Goal: Complete application form: Complete application form

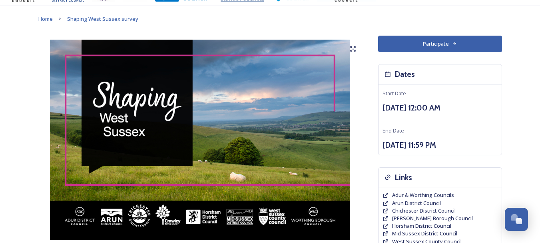
scroll to position [40, 0]
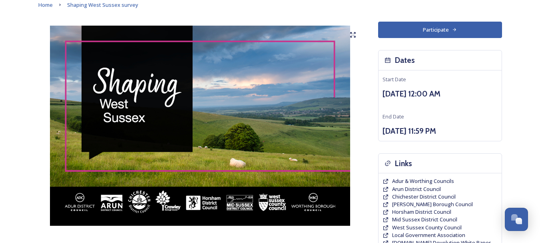
click at [434, 27] on button "Participate" at bounding box center [440, 30] width 124 height 16
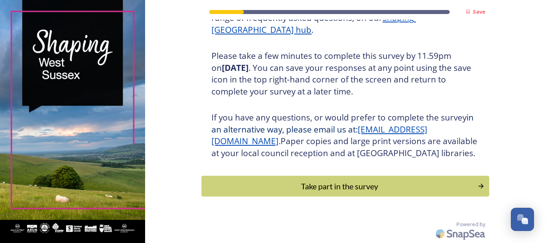
scroll to position [141, 0]
click at [328, 189] on div "Take part in the survey" at bounding box center [340, 186] width 270 height 12
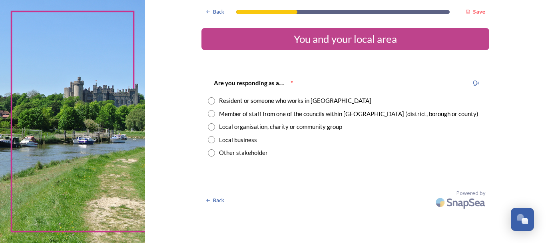
click at [211, 100] on input "radio" at bounding box center [211, 100] width 7 height 7
radio input "true"
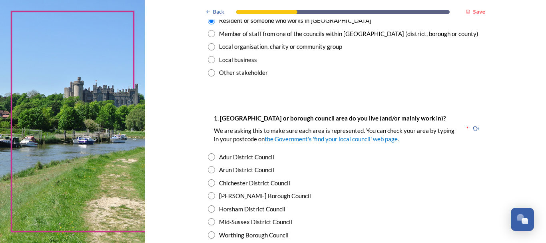
scroll to position [120, 0]
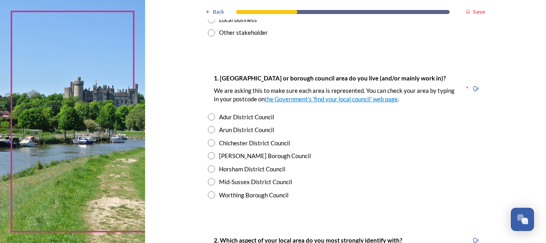
click at [209, 155] on input "radio" at bounding box center [211, 155] width 7 height 7
radio input "true"
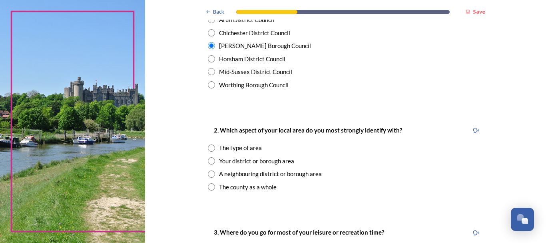
scroll to position [240, 0]
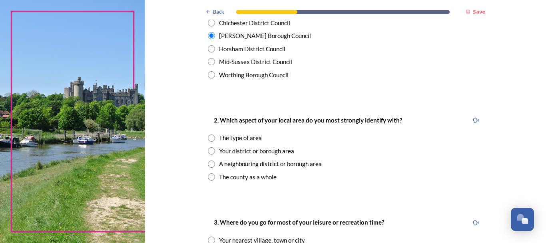
click at [210, 151] on input "radio" at bounding box center [211, 150] width 7 height 7
radio input "true"
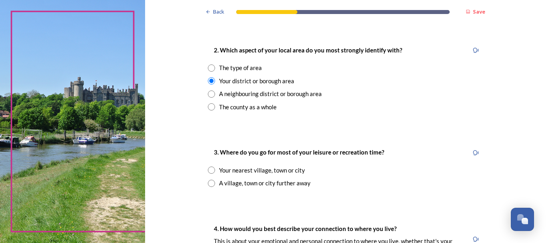
scroll to position [360, 0]
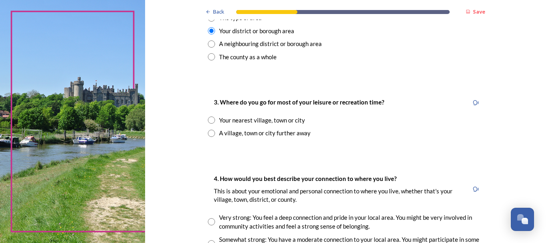
click at [210, 120] on input "radio" at bounding box center [211, 119] width 7 height 7
radio input "true"
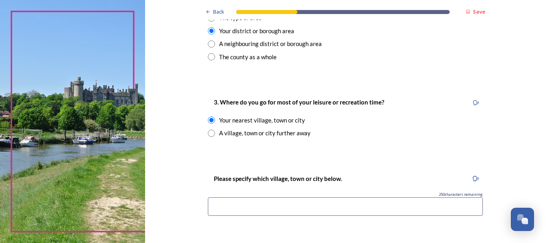
scroll to position [400, 0]
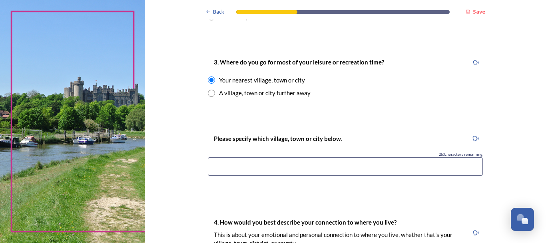
click at [305, 169] on input at bounding box center [345, 166] width 275 height 18
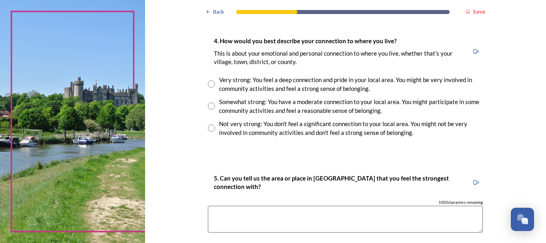
scroll to position [599, 0]
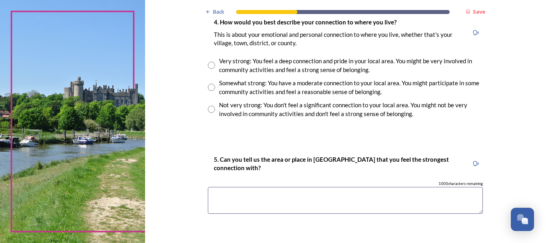
type input "[PERSON_NAME], [GEOGRAPHIC_DATA] , [GEOGRAPHIC_DATA]"
click at [209, 64] on input "radio" at bounding box center [211, 65] width 7 height 7
radio input "true"
click at [259, 200] on textarea at bounding box center [345, 200] width 275 height 27
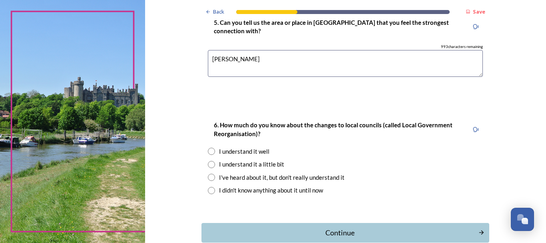
scroll to position [759, 0]
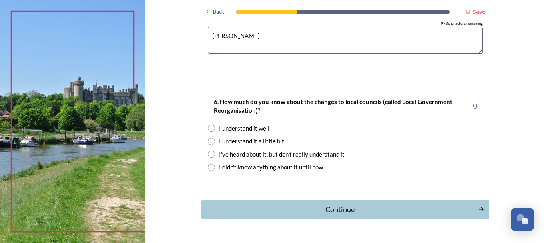
type textarea "[PERSON_NAME]"
click at [208, 141] on input "radio" at bounding box center [211, 140] width 7 height 7
radio input "true"
click at [333, 211] on div "Continue" at bounding box center [340, 209] width 268 height 11
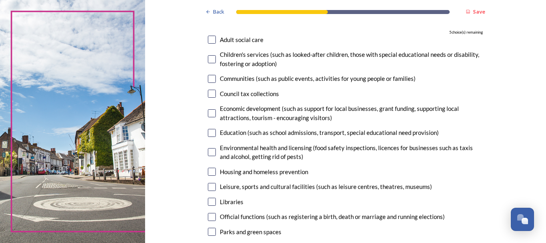
scroll to position [80, 0]
click at [209, 39] on input "checkbox" at bounding box center [212, 39] width 8 height 8
checkbox input "true"
click at [209, 170] on input "checkbox" at bounding box center [212, 171] width 8 height 8
checkbox input "true"
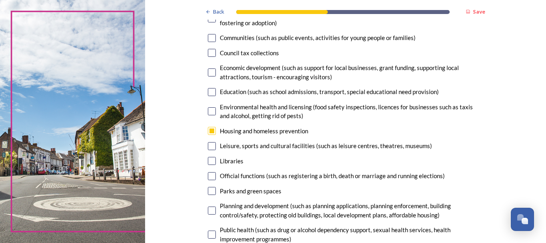
scroll to position [160, 0]
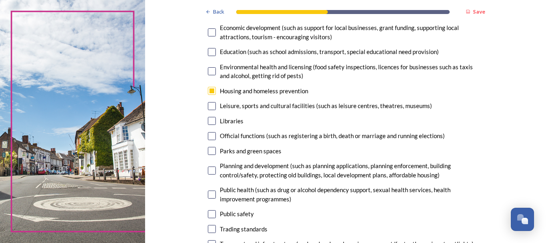
click at [211, 170] on input "checkbox" at bounding box center [212, 170] width 8 height 8
checkbox input "true"
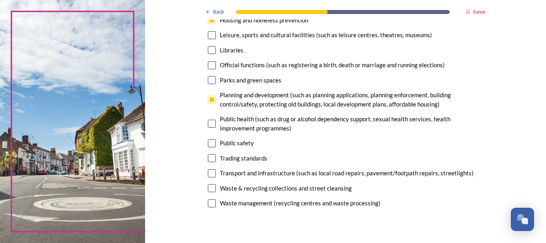
scroll to position [240, 0]
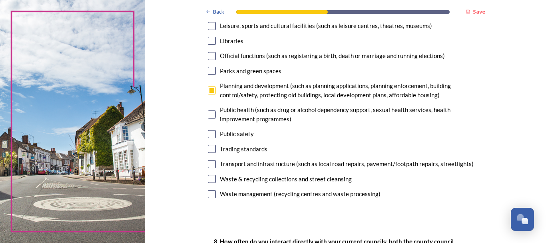
click at [209, 165] on input "checkbox" at bounding box center [212, 164] width 8 height 8
checkbox input "true"
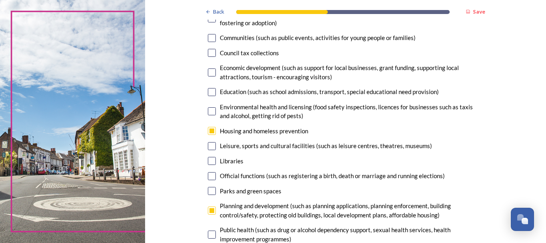
scroll to position [80, 0]
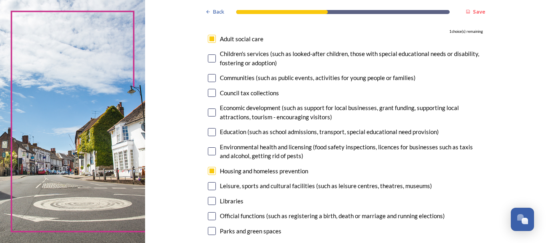
click at [210, 113] on input "checkbox" at bounding box center [212, 112] width 8 height 8
checkbox input "true"
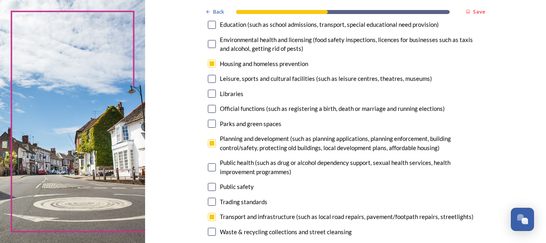
scroll to position [200, 0]
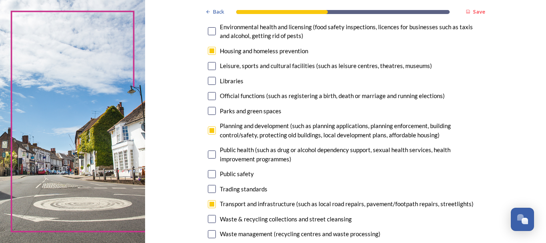
click at [210, 176] on input "checkbox" at bounding box center [212, 174] width 8 height 8
click at [210, 173] on input "checkbox" at bounding box center [212, 174] width 8 height 8
checkbox input "false"
click at [210, 204] on input "checkbox" at bounding box center [212, 204] width 8 height 8
checkbox input "false"
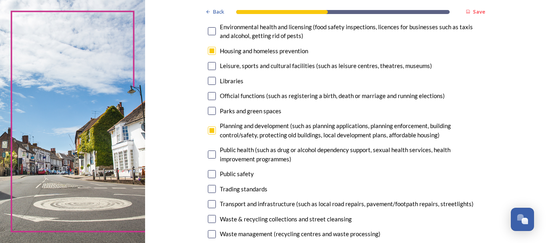
click at [210, 175] on input "checkbox" at bounding box center [212, 174] width 8 height 8
checkbox input "true"
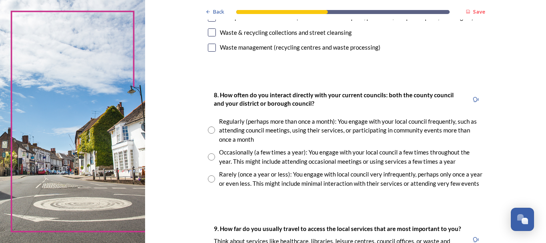
scroll to position [400, 0]
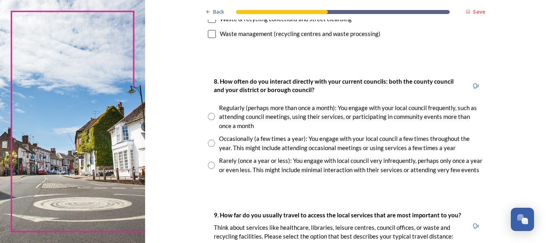
click at [209, 144] on input "radio" at bounding box center [211, 142] width 7 height 7
radio input "true"
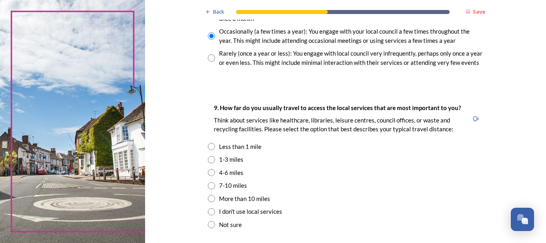
scroll to position [519, 0]
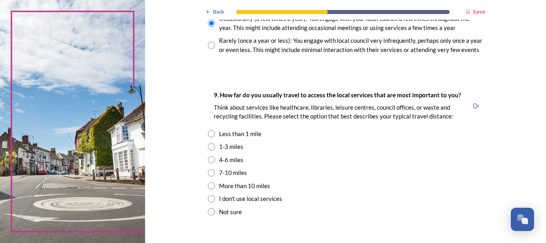
click at [209, 160] on input "radio" at bounding box center [211, 159] width 7 height 7
radio input "true"
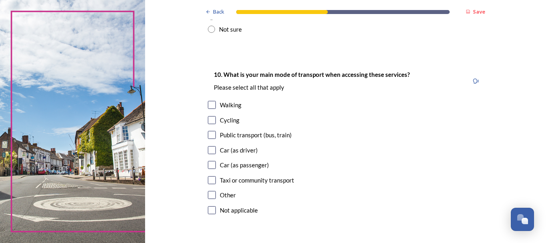
scroll to position [719, 0]
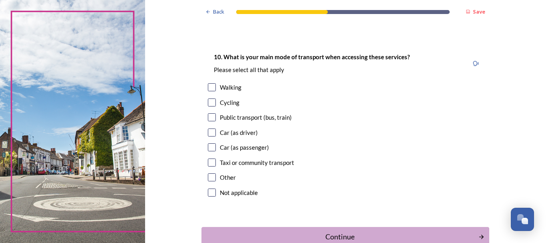
click at [210, 133] on input "checkbox" at bounding box center [212, 132] width 8 height 8
checkbox input "true"
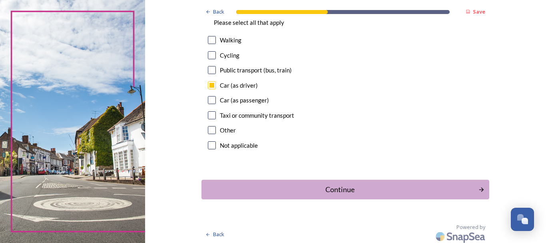
scroll to position [769, 0]
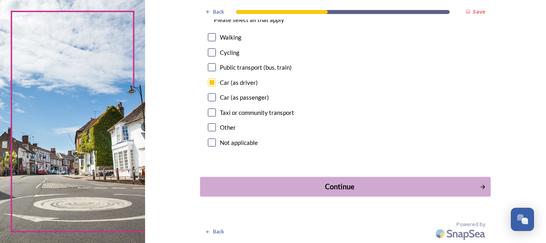
click at [337, 186] on div "Continue" at bounding box center [340, 186] width 270 height 11
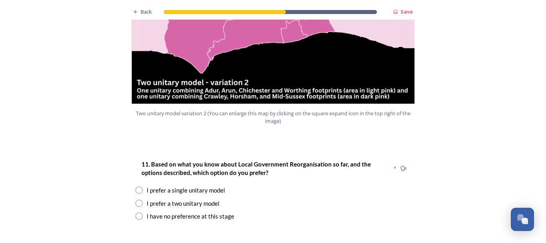
scroll to position [999, 0]
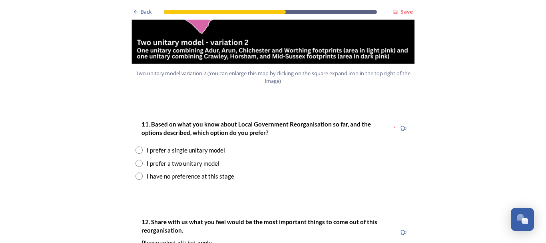
click at [137, 159] on input "radio" at bounding box center [138, 162] width 7 height 7
radio input "true"
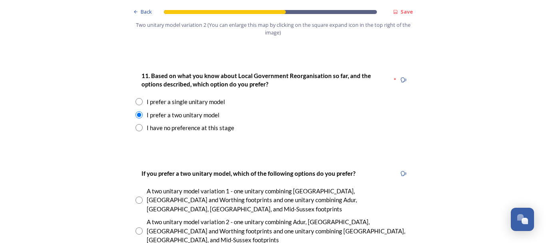
scroll to position [1079, 0]
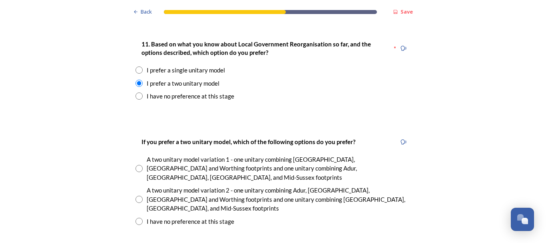
click at [137, 195] on input "radio" at bounding box center [138, 198] width 7 height 7
radio input "true"
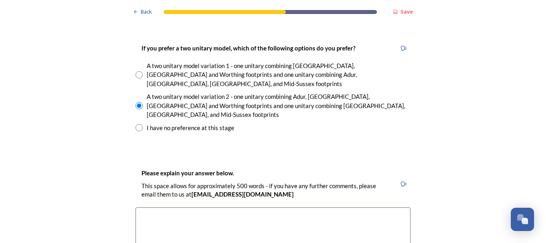
scroll to position [1159, 0]
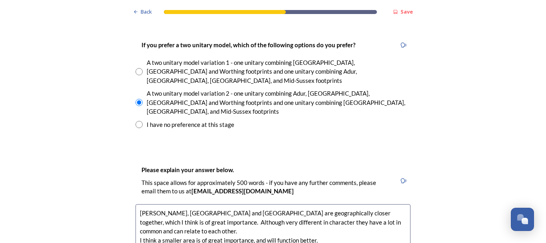
scroll to position [1211, 0]
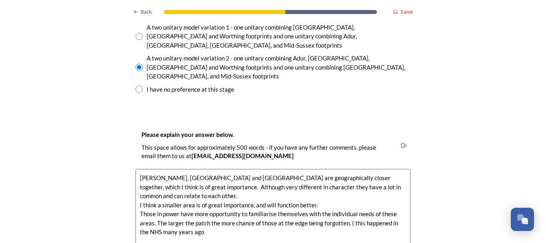
click at [195, 195] on textarea "[PERSON_NAME], [GEOGRAPHIC_DATA] and [GEOGRAPHIC_DATA] are geographically close…" at bounding box center [272, 214] width 275 height 90
click at [195, 192] on textarea "[PERSON_NAME], [GEOGRAPHIC_DATA] and [GEOGRAPHIC_DATA] are geographically close…" at bounding box center [272, 214] width 275 height 90
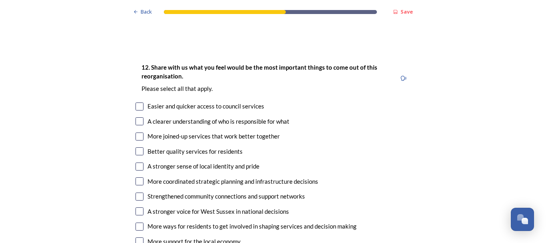
scroll to position [1450, 0]
type textarea "[PERSON_NAME], [GEOGRAPHIC_DATA] and [GEOGRAPHIC_DATA] are geographically close…"
click at [139, 117] on input "checkbox" at bounding box center [139, 121] width 8 height 8
checkbox input "true"
click at [138, 132] on input "checkbox" at bounding box center [139, 136] width 8 height 8
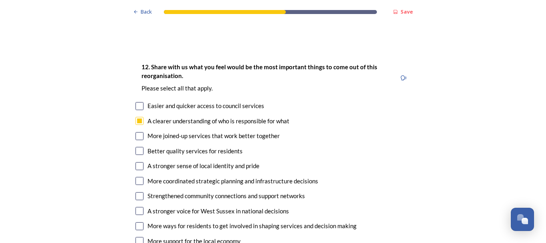
checkbox input "true"
click at [137, 162] on input "checkbox" at bounding box center [139, 166] width 8 height 8
checkbox input "true"
click at [137, 177] on input "checkbox" at bounding box center [139, 181] width 8 height 8
checkbox input "true"
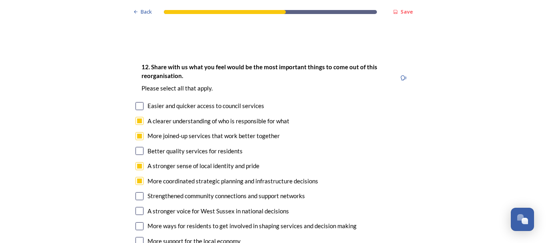
click at [139, 192] on input "checkbox" at bounding box center [139, 196] width 8 height 8
checkbox input "true"
click at [137, 207] on input "checkbox" at bounding box center [139, 211] width 8 height 8
checkbox input "true"
click at [135, 222] on input "checkbox" at bounding box center [139, 226] width 8 height 8
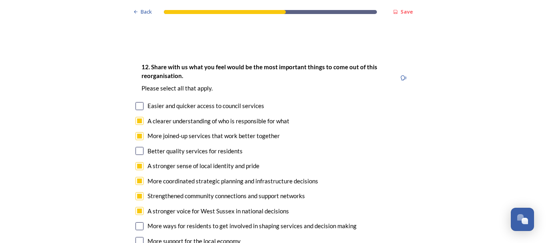
checkbox input "true"
click at [136, 237] on input "checkbox" at bounding box center [139, 241] width 8 height 8
checkbox input "true"
click at [138, 147] on input "checkbox" at bounding box center [139, 151] width 8 height 8
checkbox input "true"
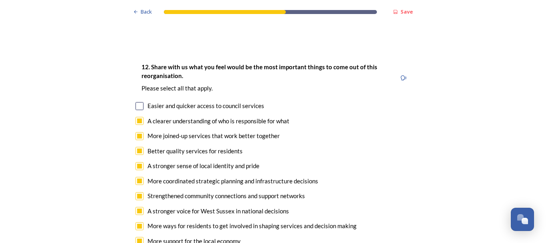
click at [139, 102] on input "checkbox" at bounding box center [139, 106] width 8 height 8
checkbox input "true"
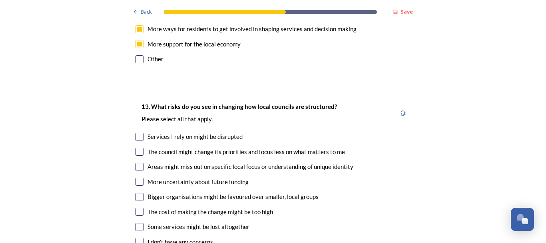
scroll to position [1650, 0]
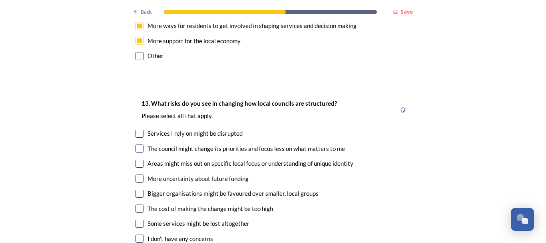
click at [136, 159] on input "checkbox" at bounding box center [139, 163] width 8 height 8
checkbox input "true"
click at [137, 189] on input "checkbox" at bounding box center [139, 193] width 8 height 8
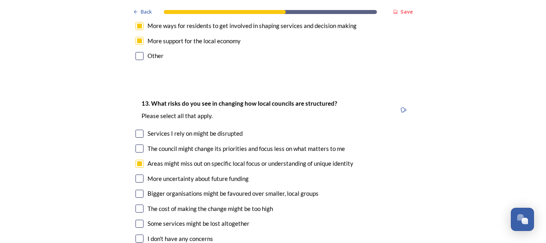
checkbox input "true"
click at [139, 204] on input "checkbox" at bounding box center [139, 208] width 8 height 8
checkbox input "true"
click at [138, 219] on input "checkbox" at bounding box center [139, 223] width 8 height 8
checkbox input "true"
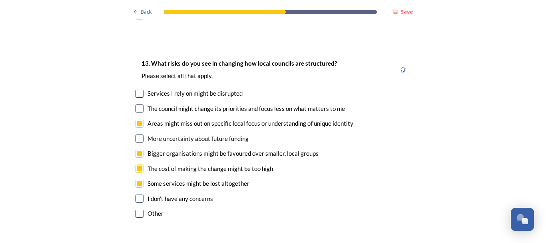
scroll to position [1730, 0]
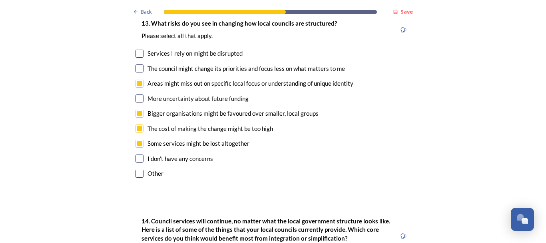
click at [138, 169] on input "checkbox" at bounding box center [139, 173] width 8 height 8
checkbox input "true"
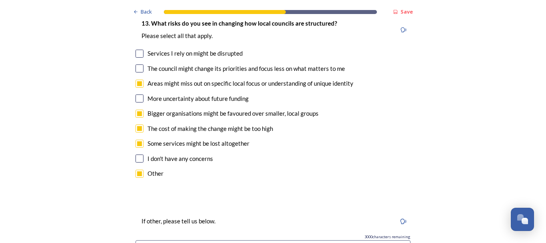
type input "redundancies for present staff"
drag, startPoint x: 195, startPoint y: 211, endPoint x: 320, endPoint y: 148, distance: 139.2
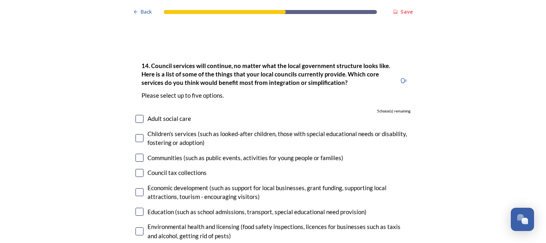
scroll to position [1970, 0]
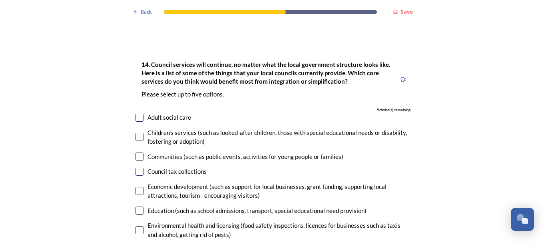
click at [137, 113] on input "checkbox" at bounding box center [139, 117] width 8 height 8
checkbox input "true"
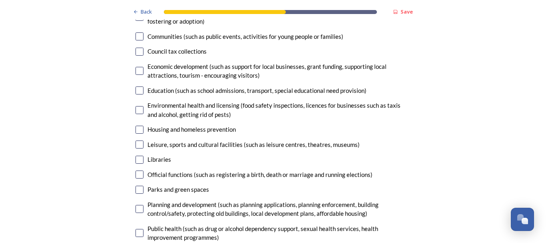
scroll to position [2130, 0]
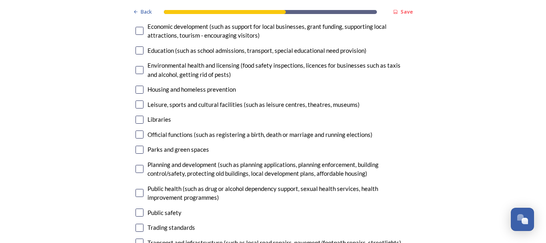
click at [138, 189] on input "checkbox" at bounding box center [139, 193] width 8 height 8
click at [137, 189] on input "checkbox" at bounding box center [139, 193] width 8 height 8
checkbox input "true"
click at [138, 238] on input "checkbox" at bounding box center [139, 242] width 8 height 8
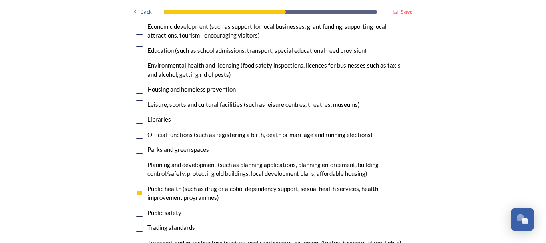
checkbox input "true"
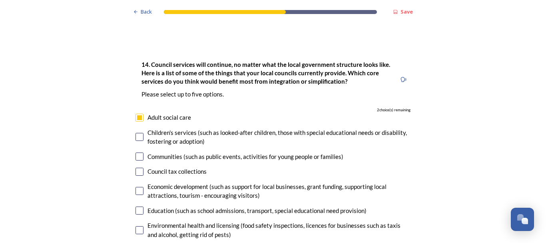
scroll to position [1930, 0]
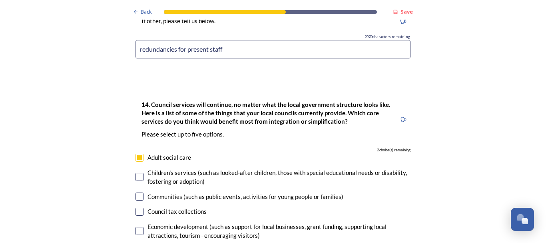
click at [137, 173] on input "checkbox" at bounding box center [139, 177] width 8 height 8
checkbox input "false"
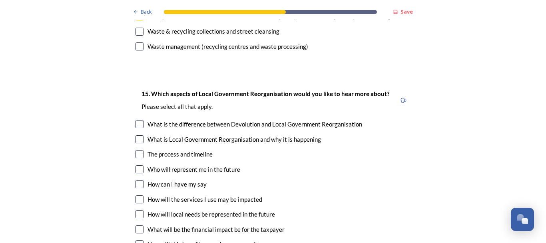
scroll to position [2369, 0]
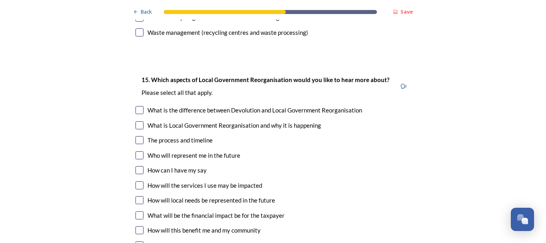
click at [137, 136] on input "checkbox" at bounding box center [139, 140] width 8 height 8
checkbox input "true"
click at [138, 166] on input "checkbox" at bounding box center [139, 170] width 8 height 8
checkbox input "true"
click at [137, 226] on input "checkbox" at bounding box center [139, 230] width 8 height 8
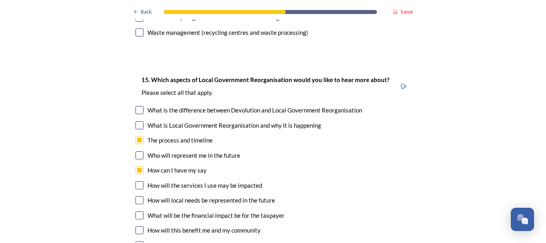
checkbox input "true"
click at [137, 196] on input "checkbox" at bounding box center [139, 200] width 8 height 8
checkbox input "true"
click at [137, 151] on input "checkbox" at bounding box center [139, 155] width 8 height 8
checkbox input "true"
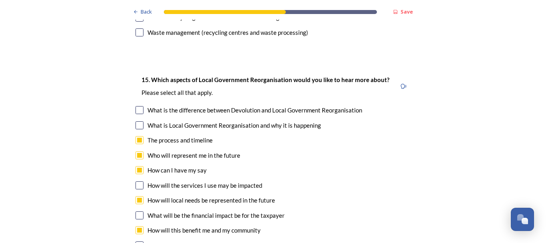
click at [139, 211] on input "checkbox" at bounding box center [139, 215] width 8 height 8
checkbox input "true"
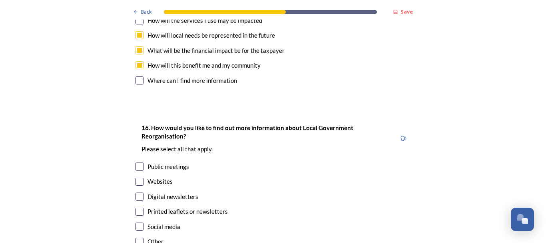
scroll to position [2569, 0]
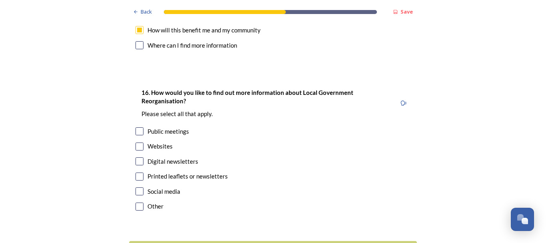
click at [137, 142] on input "checkbox" at bounding box center [139, 146] width 8 height 8
checkbox input "true"
click at [138, 157] on input "checkbox" at bounding box center [139, 161] width 8 height 8
checkbox input "true"
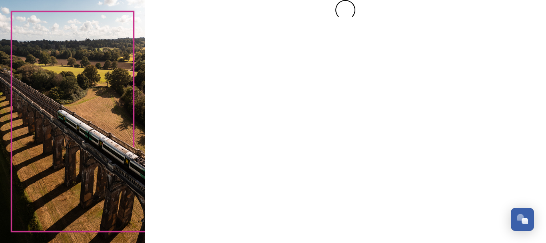
scroll to position [0, 0]
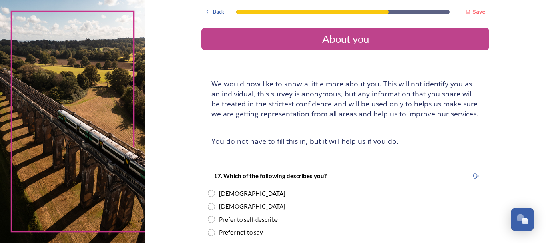
click at [208, 194] on input "radio" at bounding box center [211, 192] width 7 height 7
radio input "true"
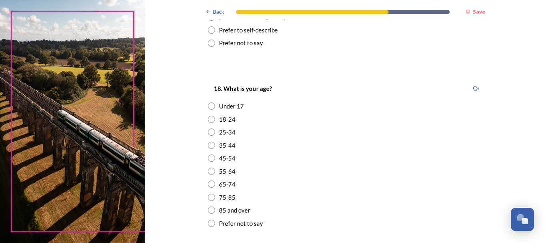
scroll to position [240, 0]
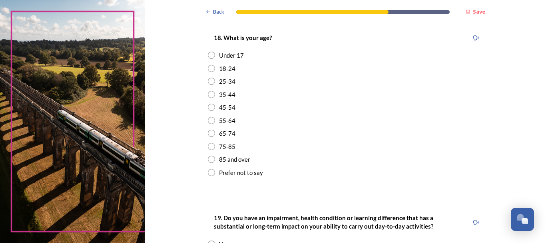
click at [209, 133] on input "radio" at bounding box center [211, 132] width 7 height 7
radio input "true"
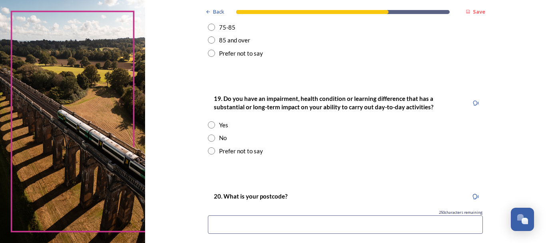
scroll to position [360, 0]
click at [209, 137] on input "radio" at bounding box center [211, 136] width 7 height 7
radio input "true"
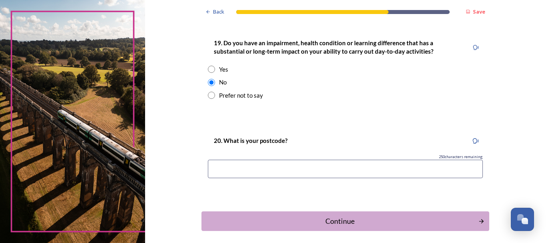
scroll to position [439, 0]
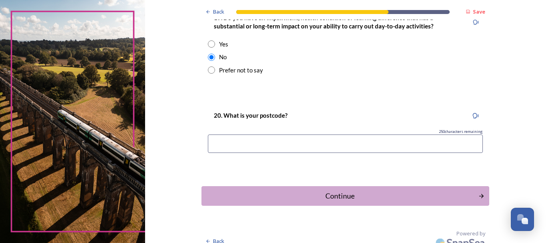
click at [276, 146] on input at bounding box center [345, 143] width 275 height 18
type input "RH11 8TW"
click at [331, 196] on div "Continue" at bounding box center [340, 195] width 270 height 11
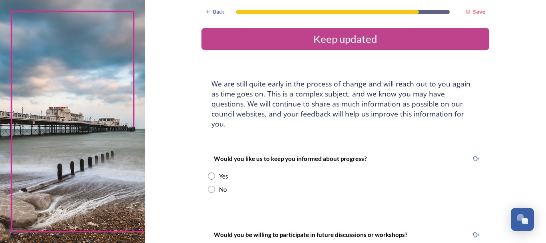
click at [209, 172] on input "radio" at bounding box center [211, 175] width 7 height 7
radio input "true"
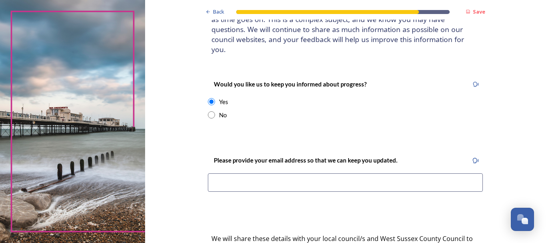
scroll to position [80, 0]
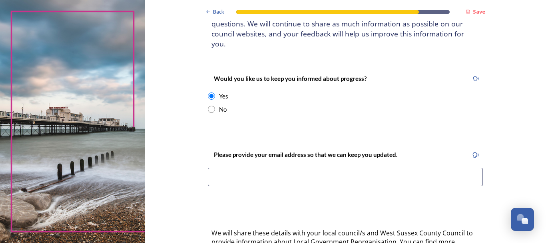
click at [255, 167] on input at bounding box center [345, 176] width 275 height 18
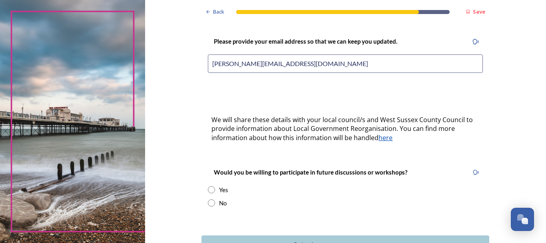
scroll to position [200, 0]
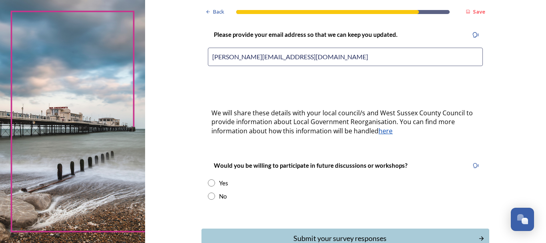
type input "[PERSON_NAME][EMAIL_ADDRESS][DOMAIN_NAME]"
click at [208, 192] on input "radio" at bounding box center [211, 195] width 7 height 7
radio input "true"
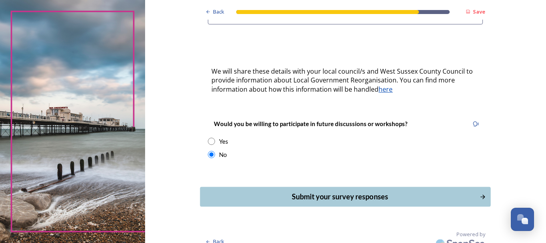
click at [333, 191] on div "Submit your survey responses" at bounding box center [340, 196] width 270 height 11
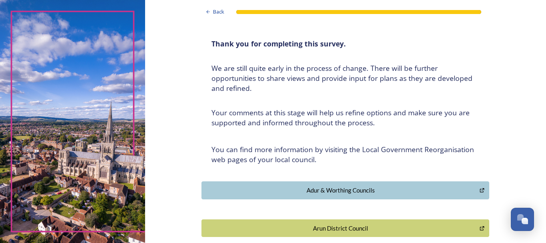
scroll to position [80, 0]
